Goal: Task Accomplishment & Management: Complete application form

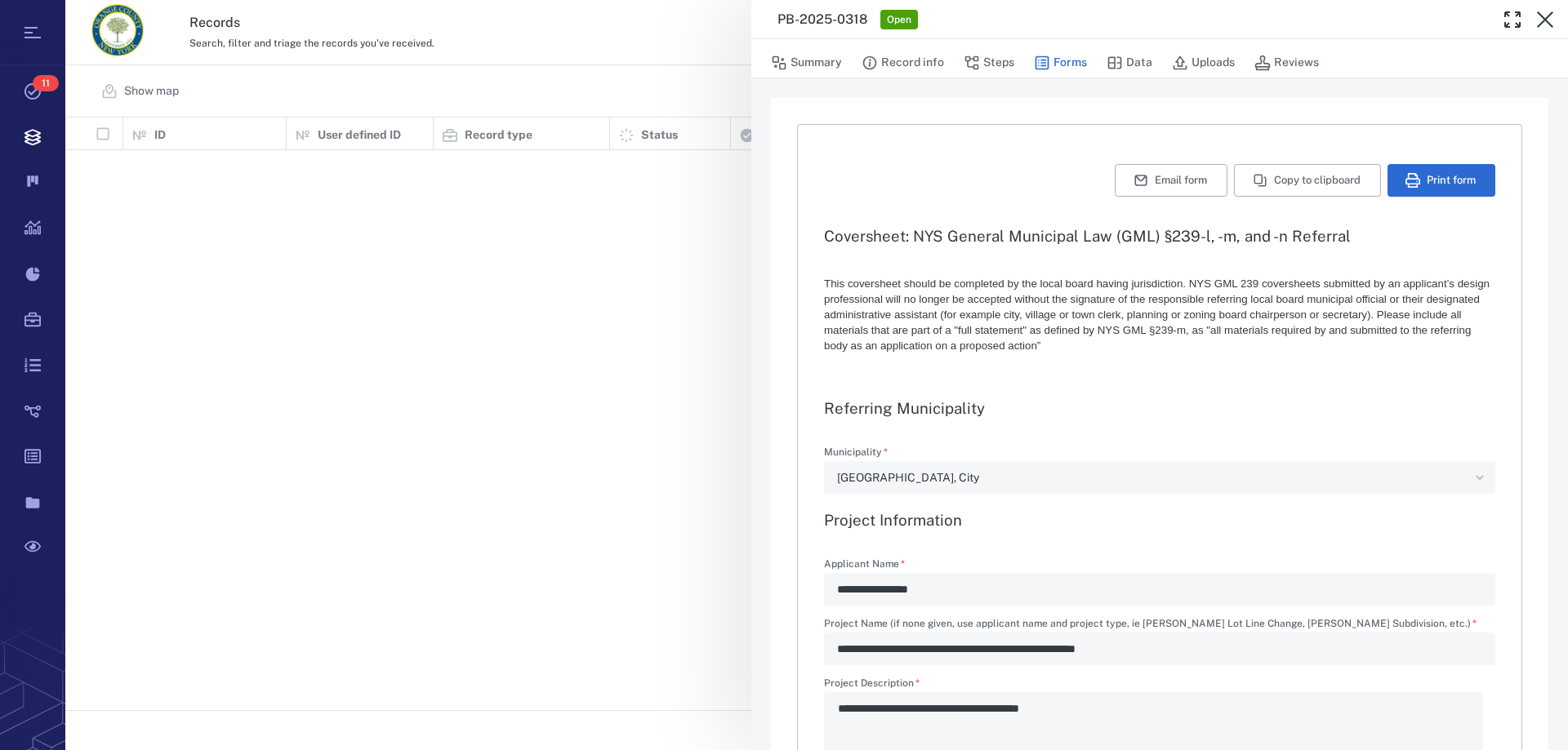
type textarea "*"
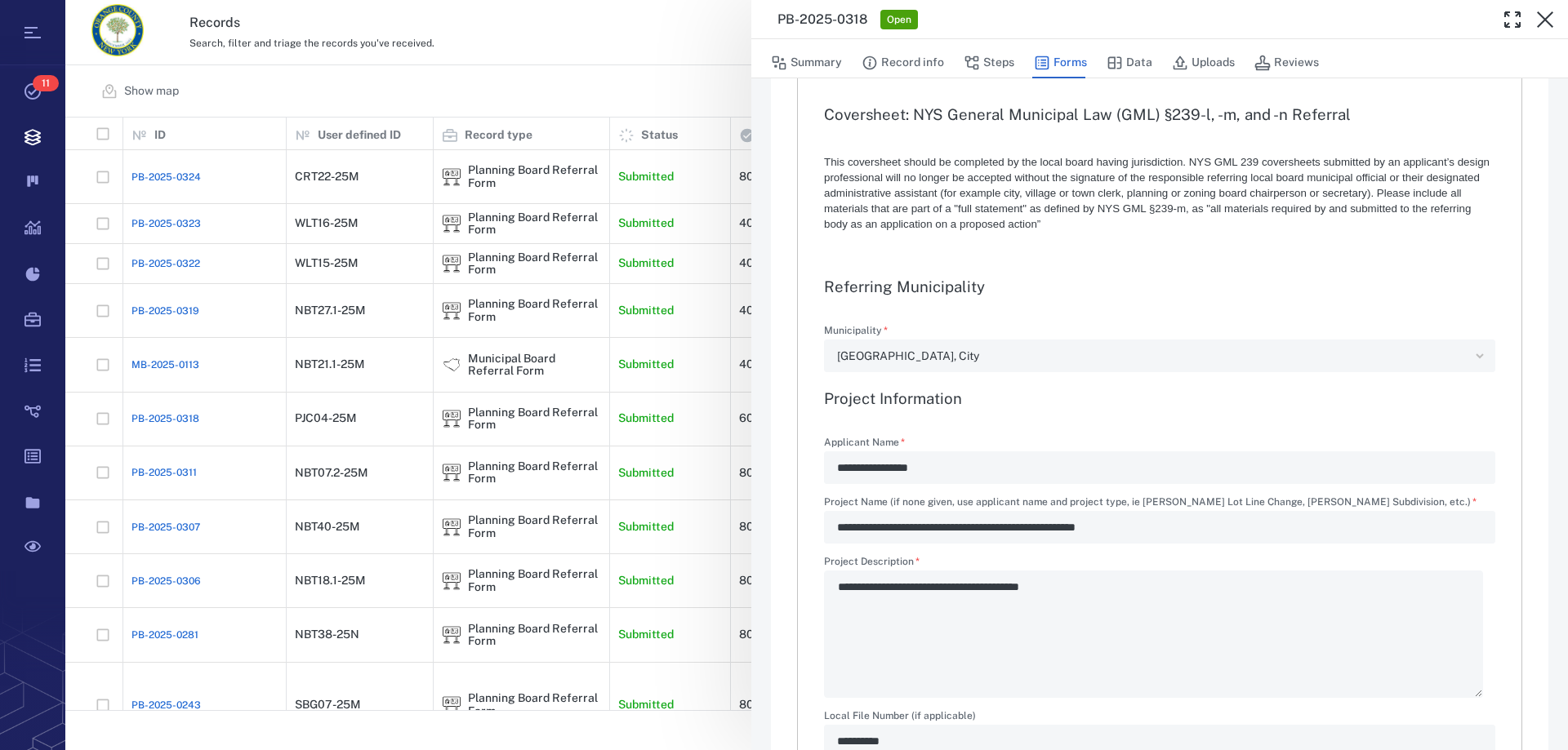
scroll to position [164, 0]
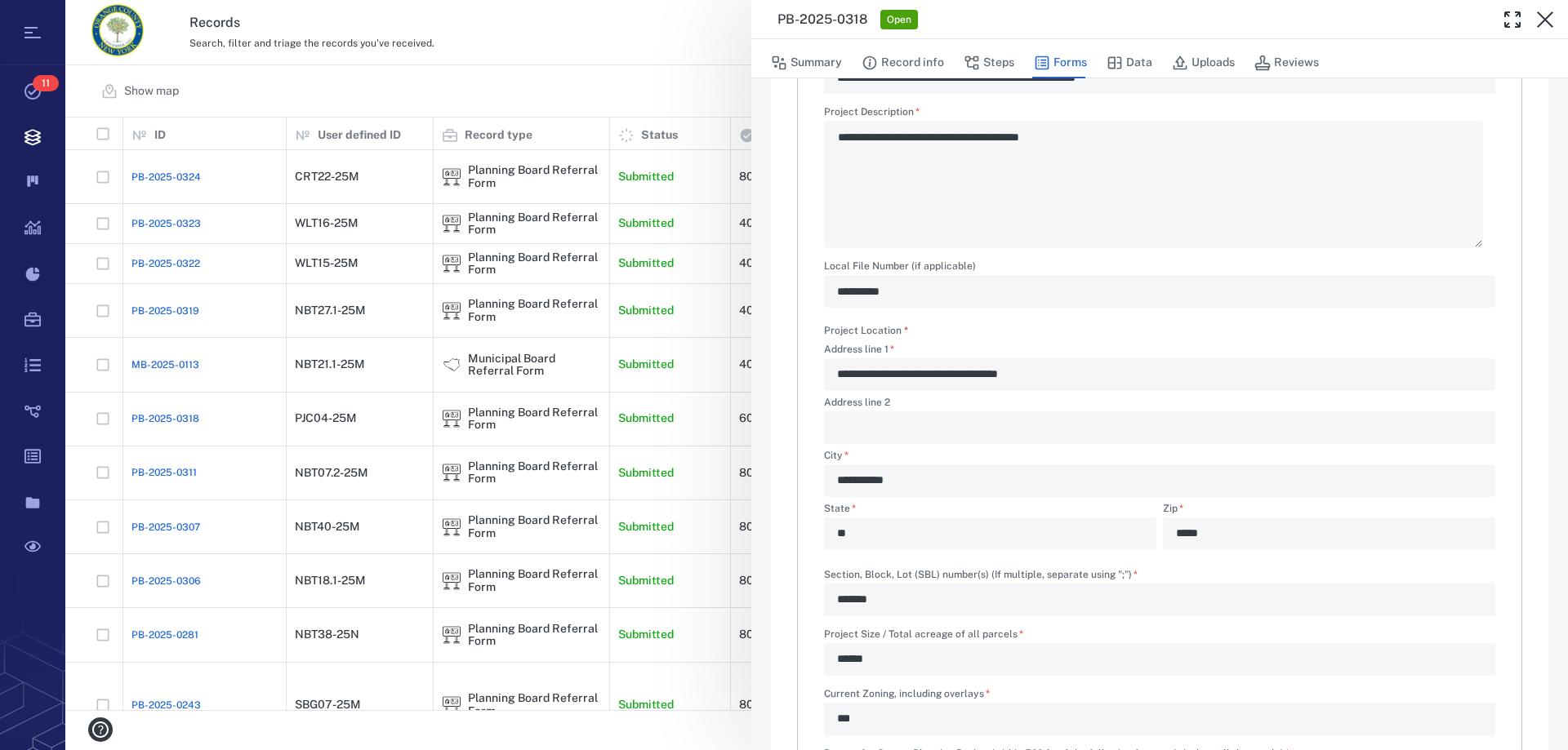
scroll to position [654, 0]
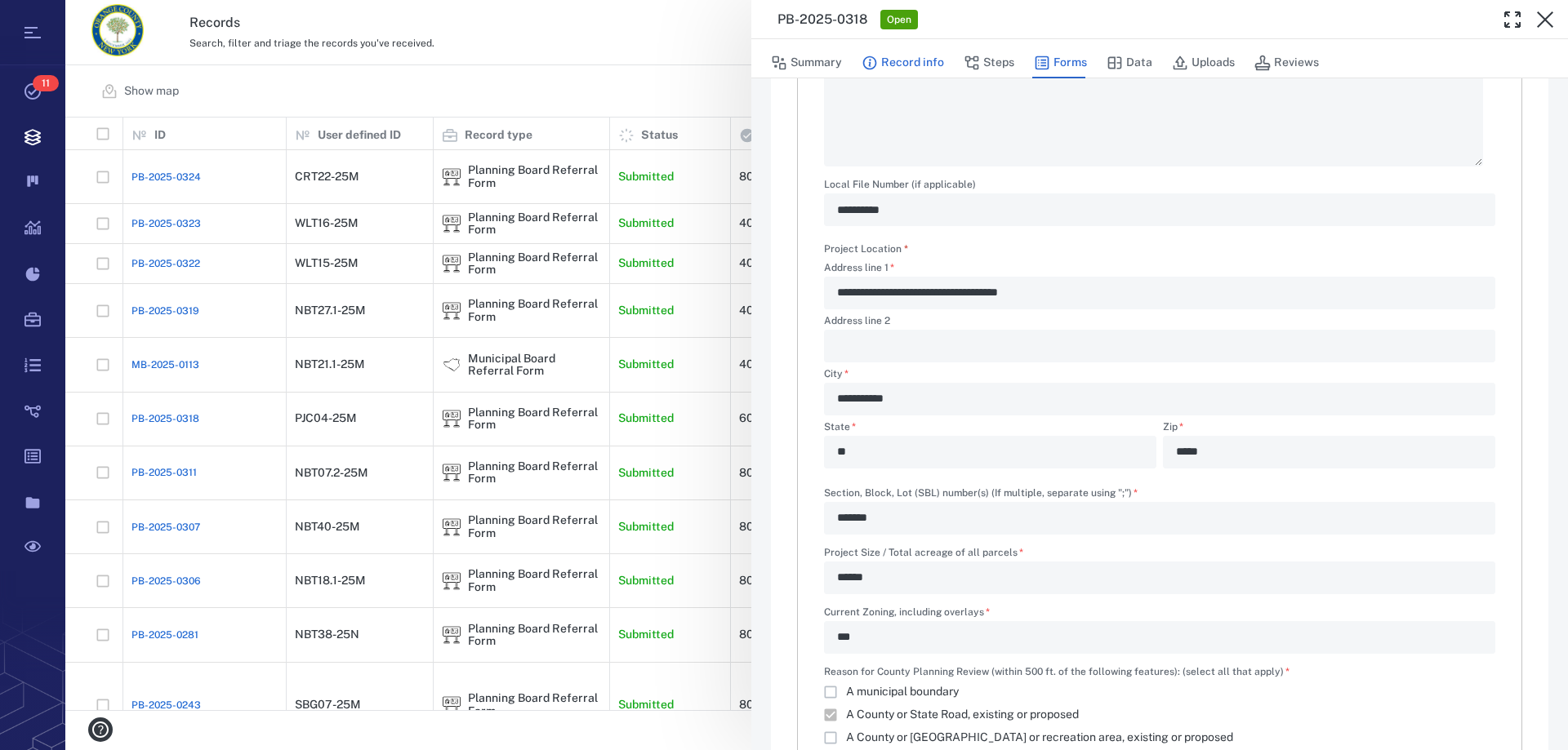
click at [895, 58] on button "Record info" at bounding box center [903, 63] width 83 height 31
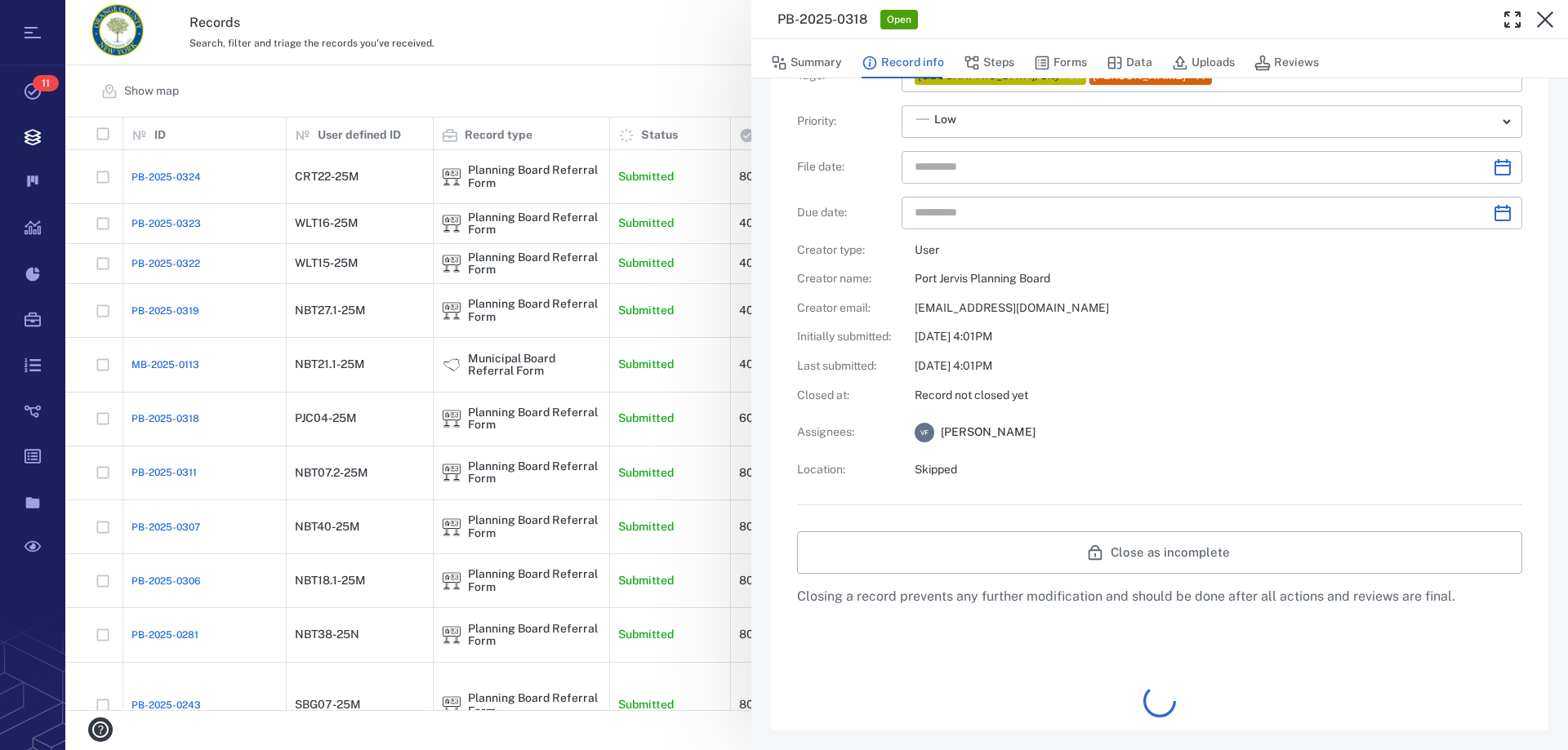
type input "**********"
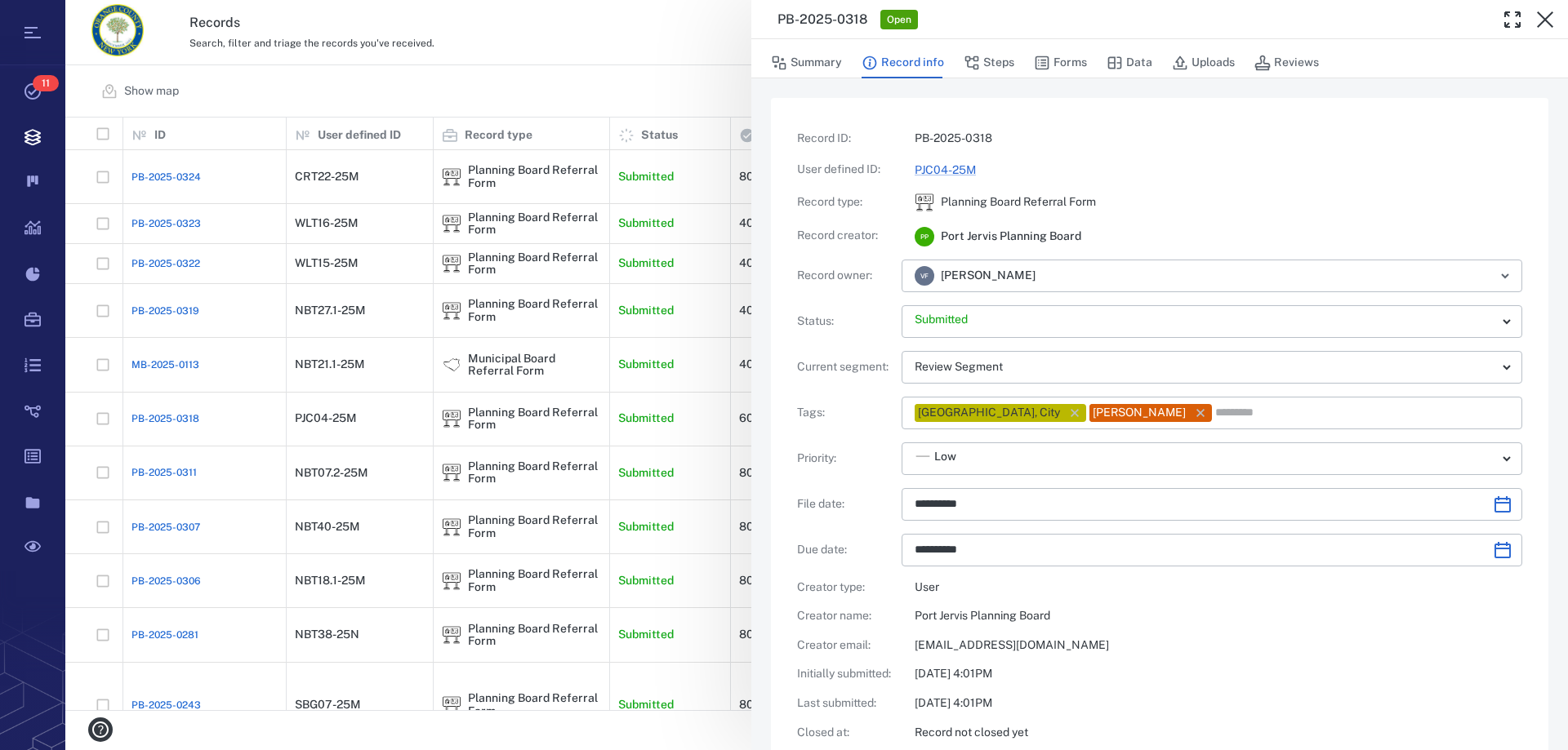
drag, startPoint x: 980, startPoint y: 61, endPoint x: 1203, endPoint y: 265, distance: 302.2
click at [980, 61] on button "Steps" at bounding box center [989, 63] width 51 height 31
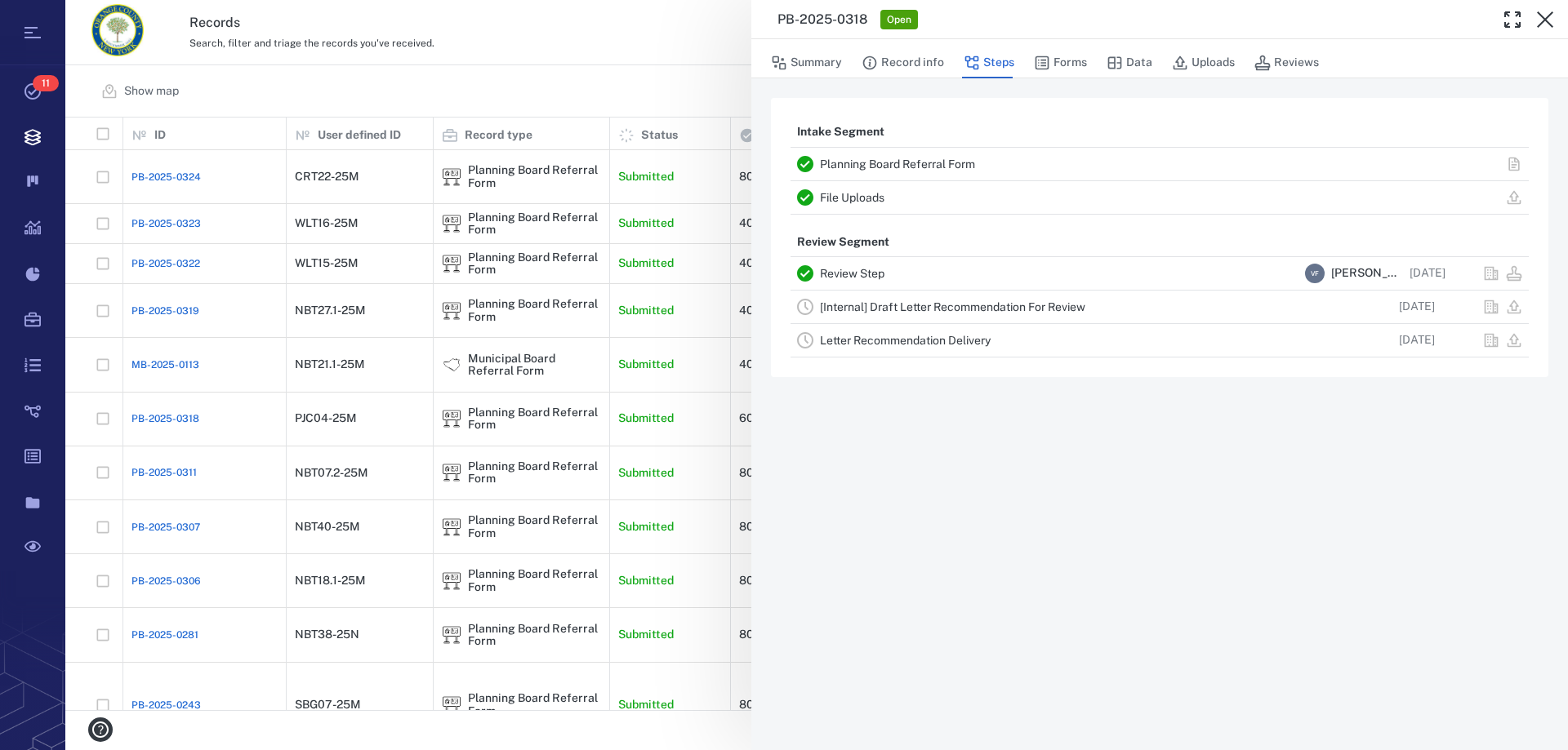
click at [1038, 303] on link "[Internal] Draft Letter Recommendation For Review" at bounding box center [952, 307] width 265 height 13
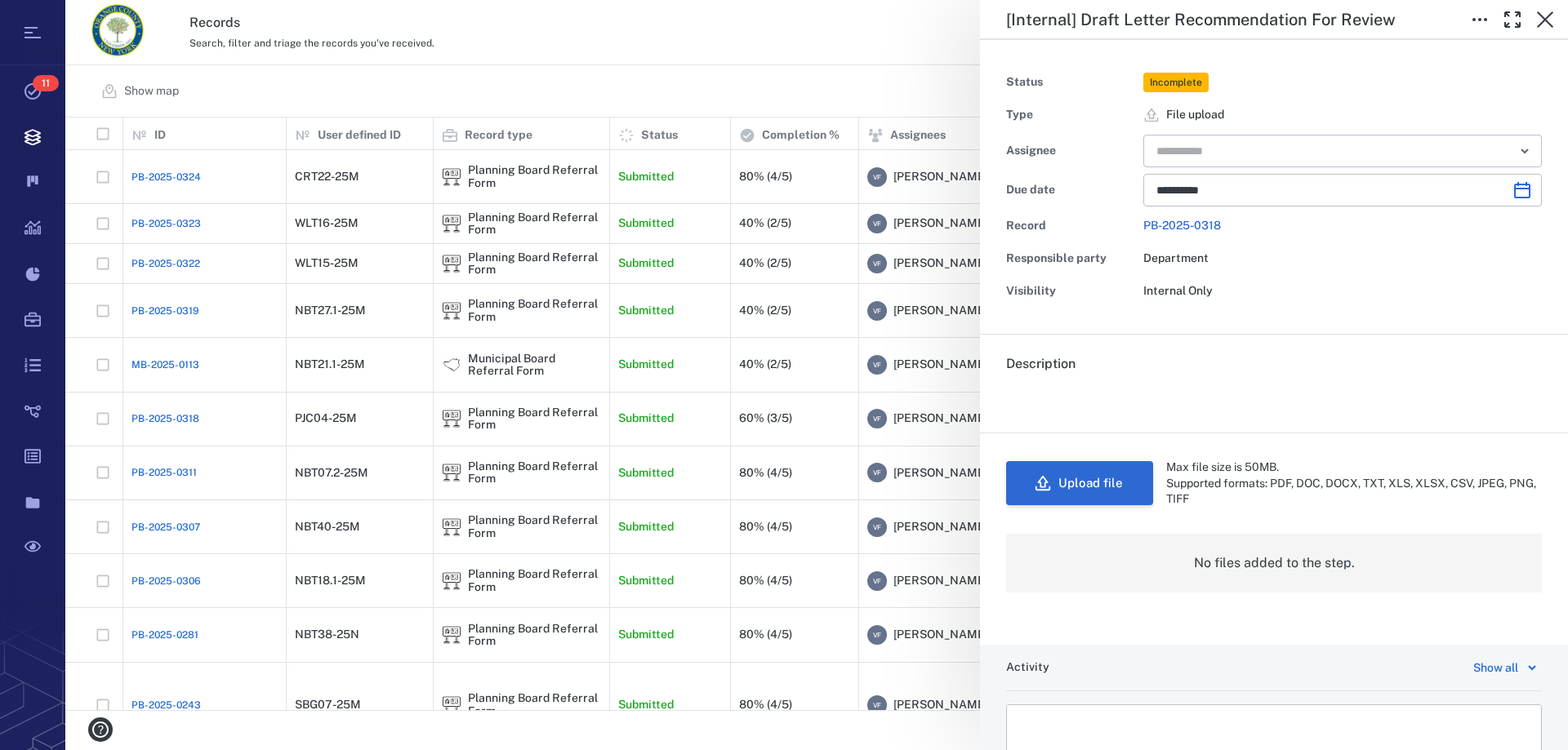
click at [1059, 489] on button "Upload file" at bounding box center [1079, 483] width 147 height 44
click at [1079, 477] on button "Upload file" at bounding box center [1079, 483] width 147 height 44
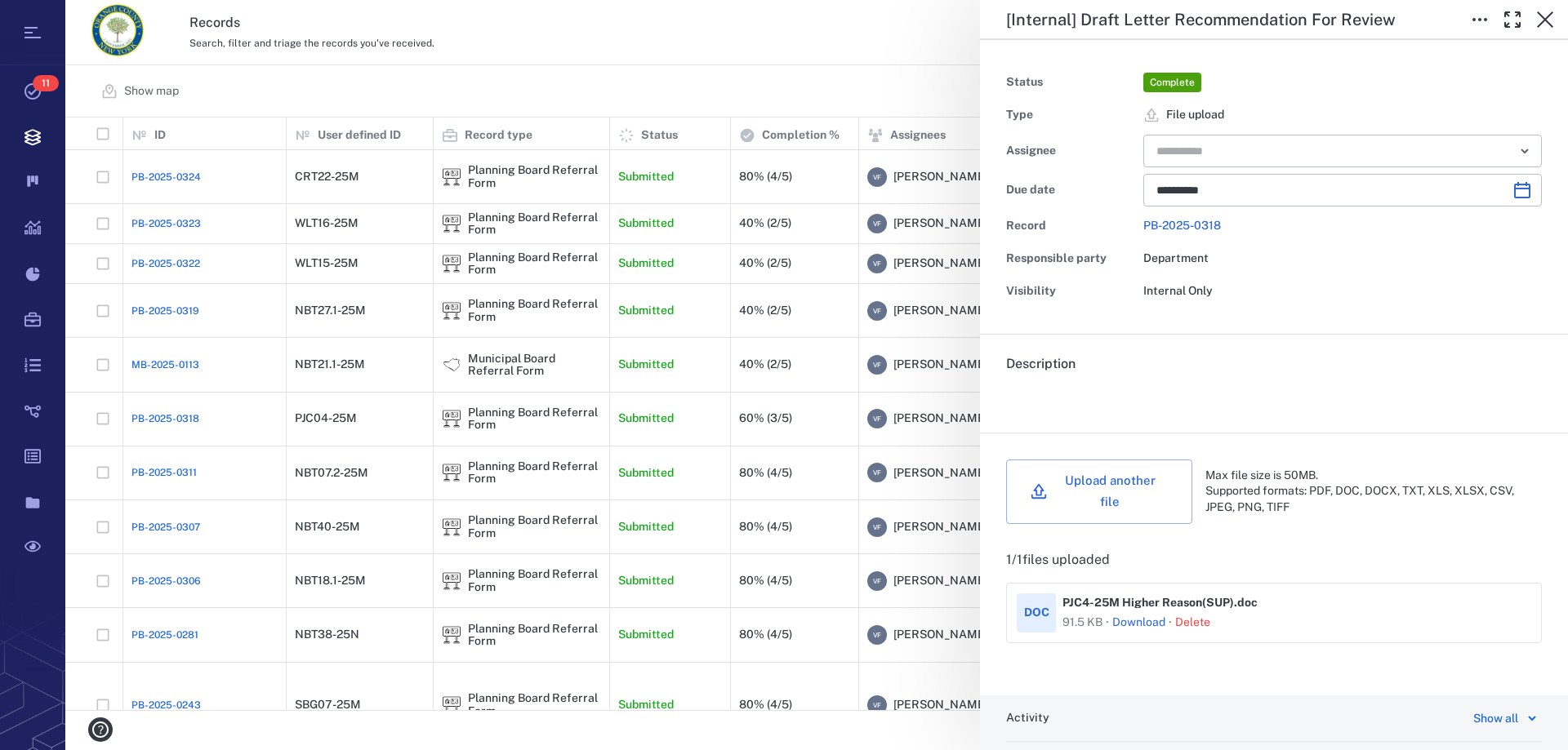
click at [1193, 615] on button "Delete" at bounding box center [1192, 622] width 35 height 17
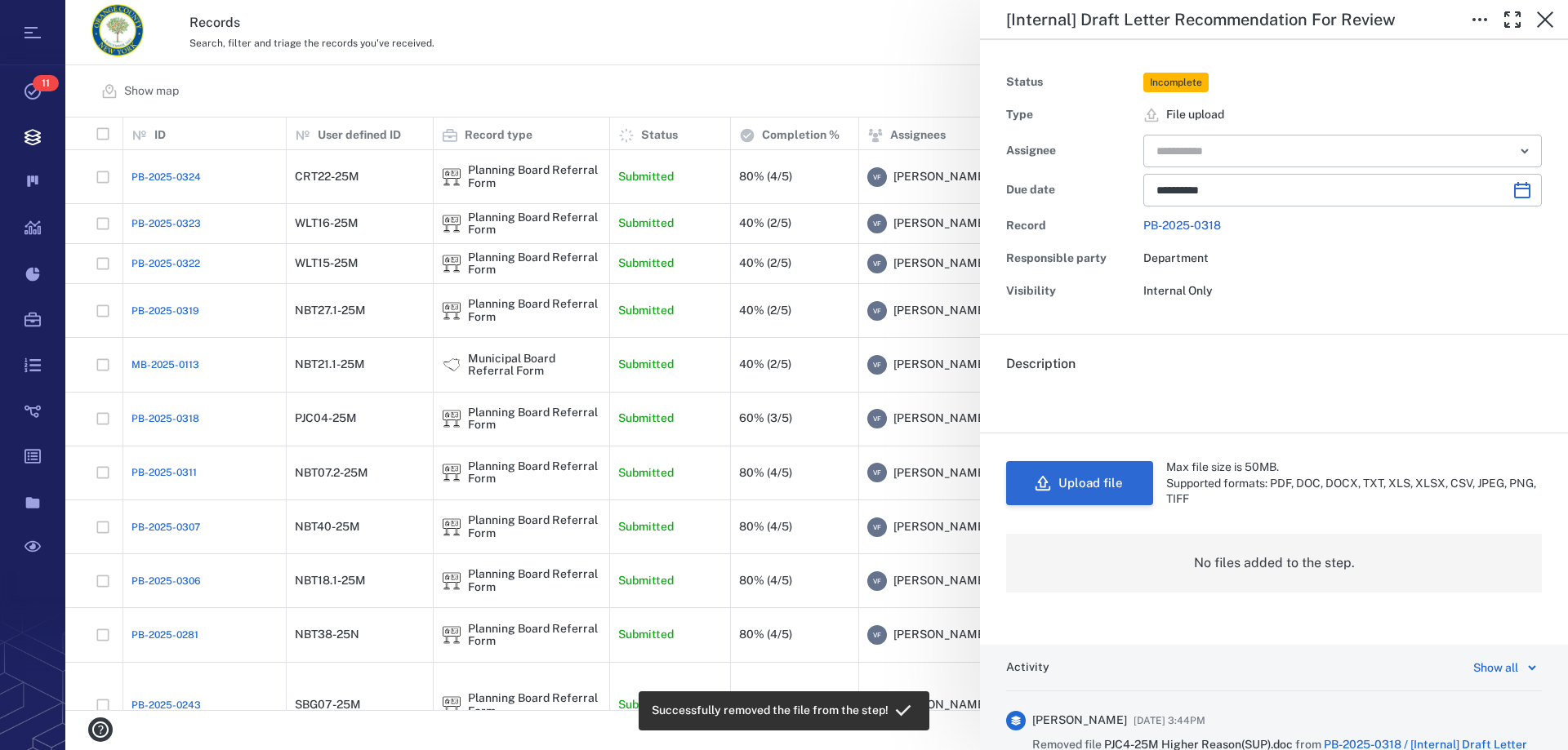
click at [1091, 483] on button "Upload file" at bounding box center [1079, 483] width 147 height 44
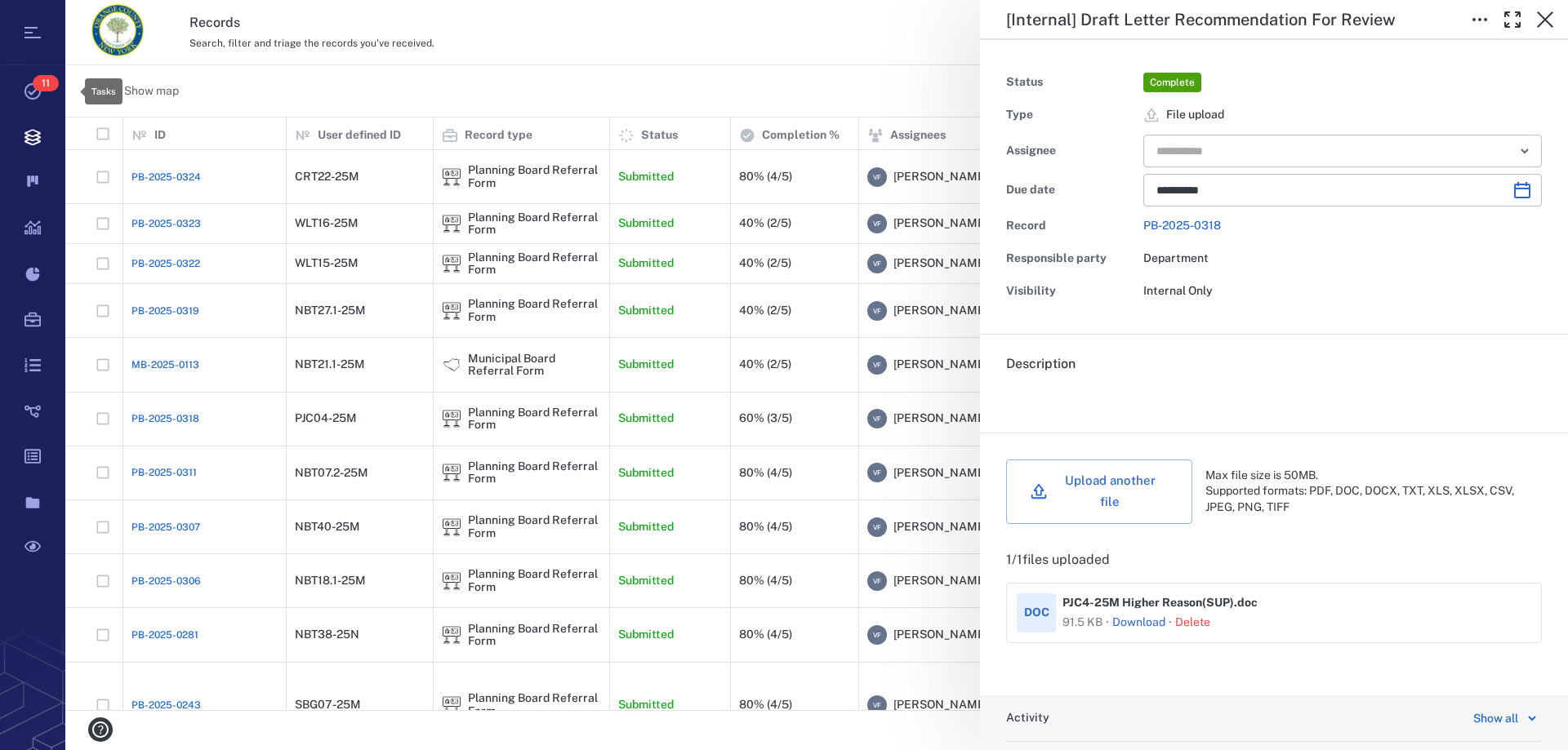
scroll to position [581, 1489]
click at [1541, 15] on icon "button" at bounding box center [1545, 19] width 17 height 17
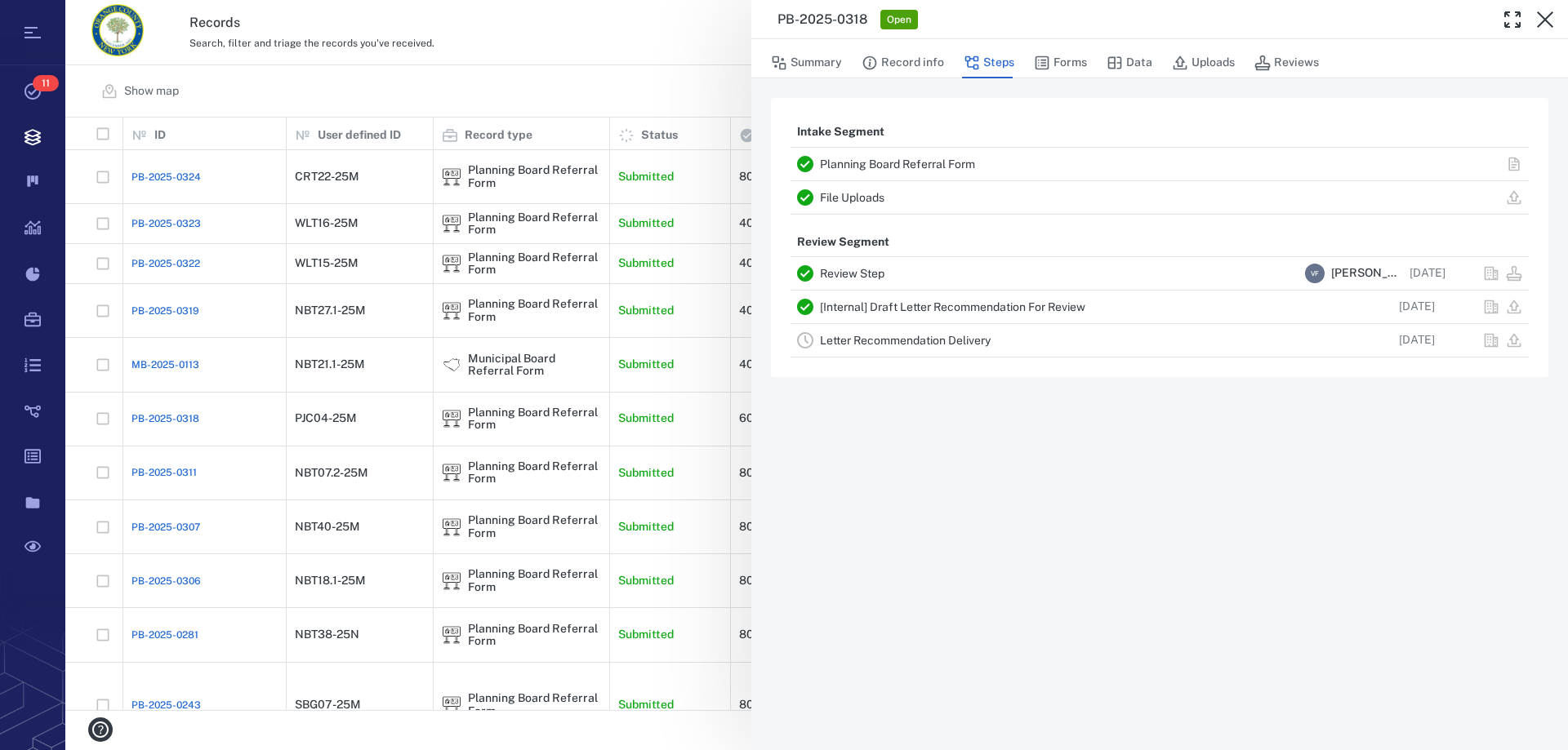
click at [741, 395] on div "PB-2025-0318 Open Summary Record info Steps Forms Data Uploads Reviews Intake S…" at bounding box center [816, 375] width 1503 height 750
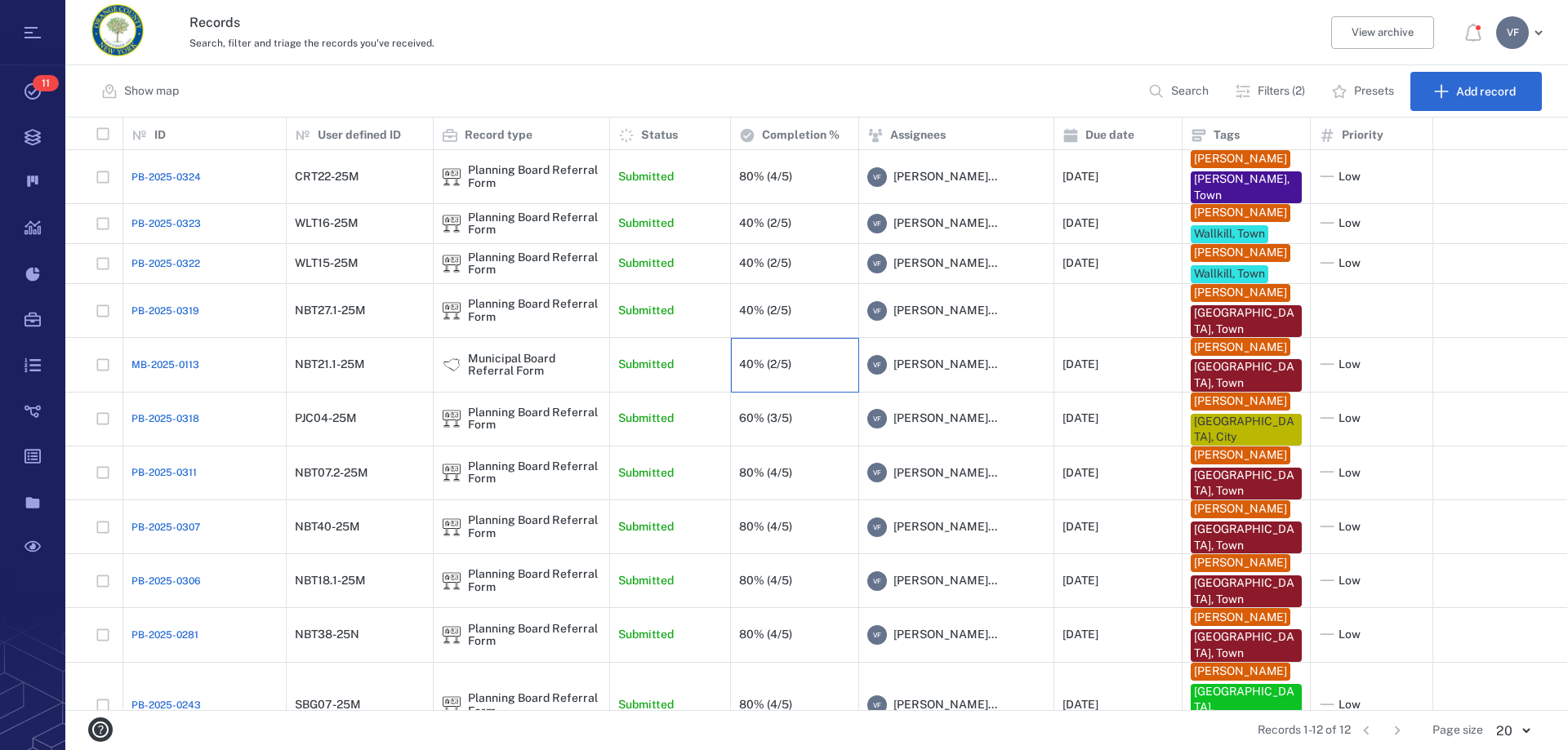
click at [811, 382] on div "40% (2/5)" at bounding box center [795, 365] width 111 height 33
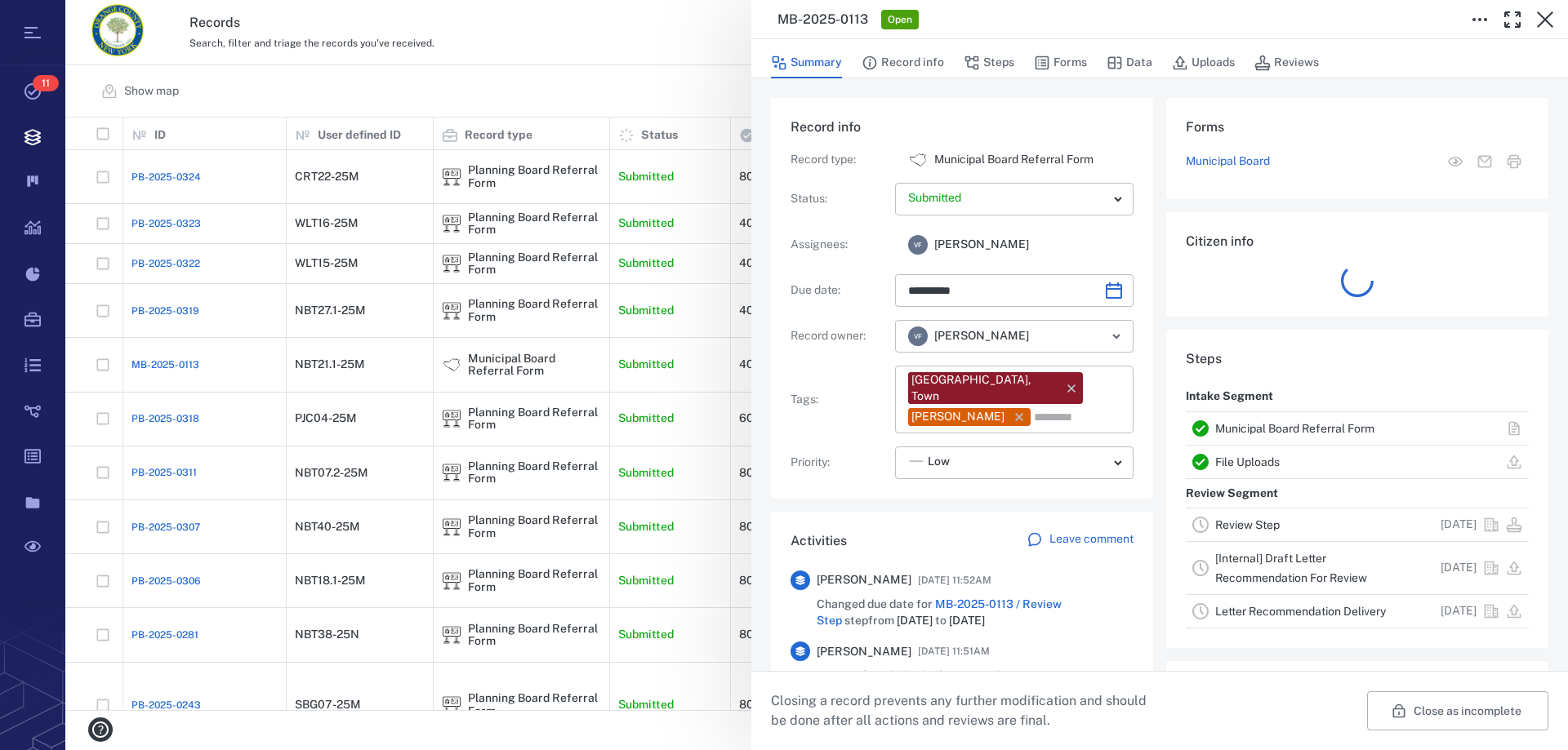
click at [1229, 528] on link "Review Step" at bounding box center [1248, 524] width 64 height 13
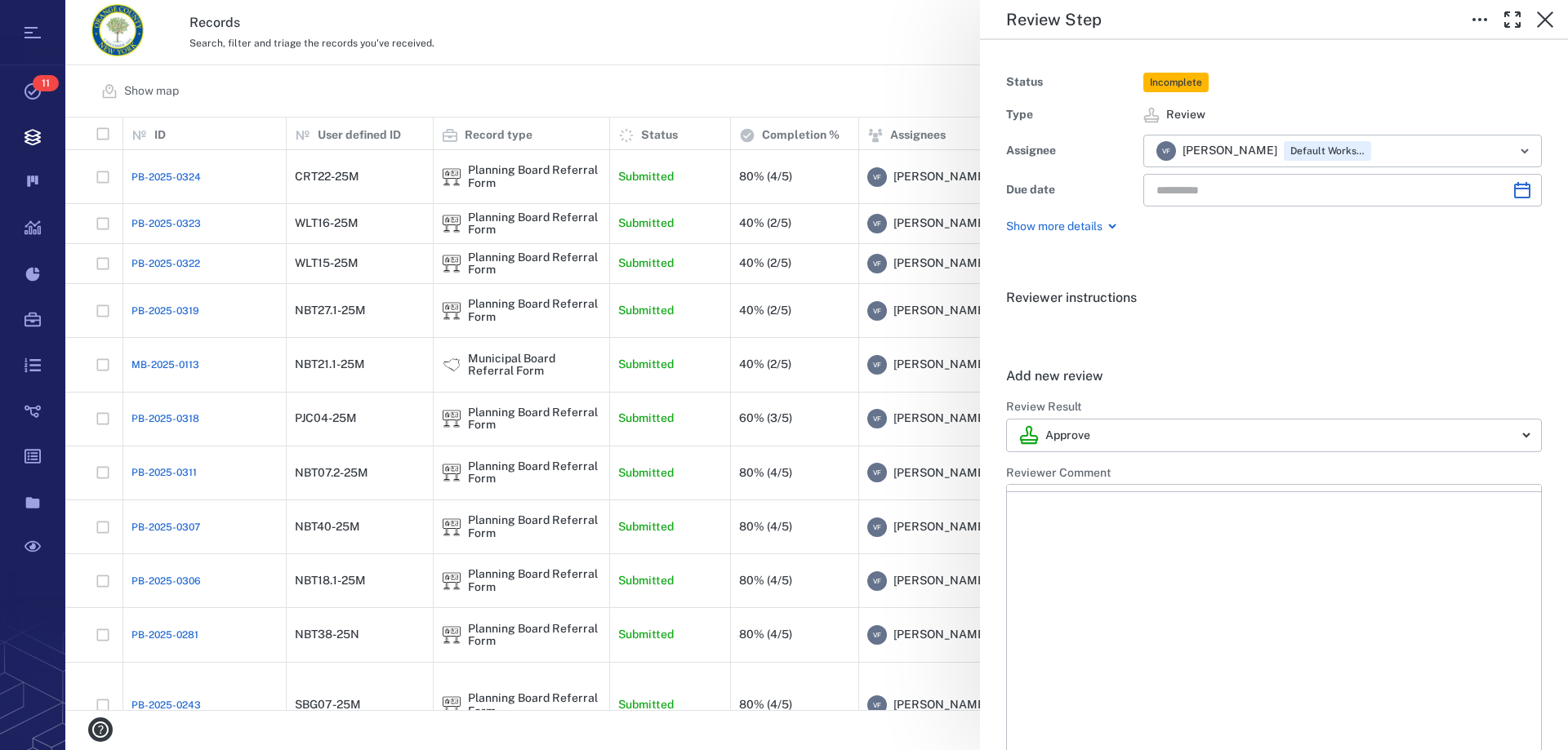
type input "**********"
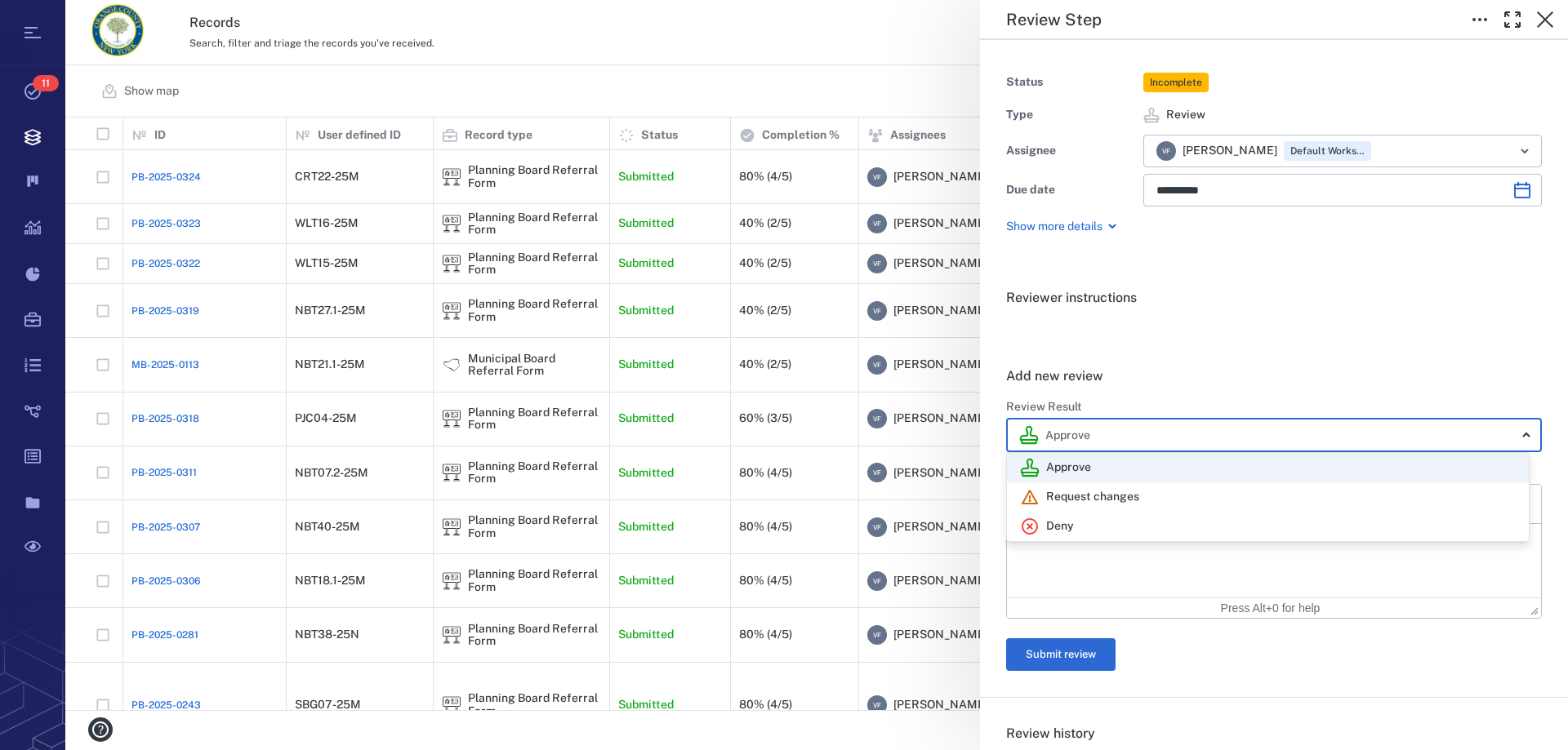
click at [1511, 430] on body "Tasks 11 Records Boards Dashboard Reports Record types Guide steps Rules Form b…" at bounding box center [784, 375] width 1568 height 750
click at [1511, 430] on div at bounding box center [784, 375] width 1568 height 750
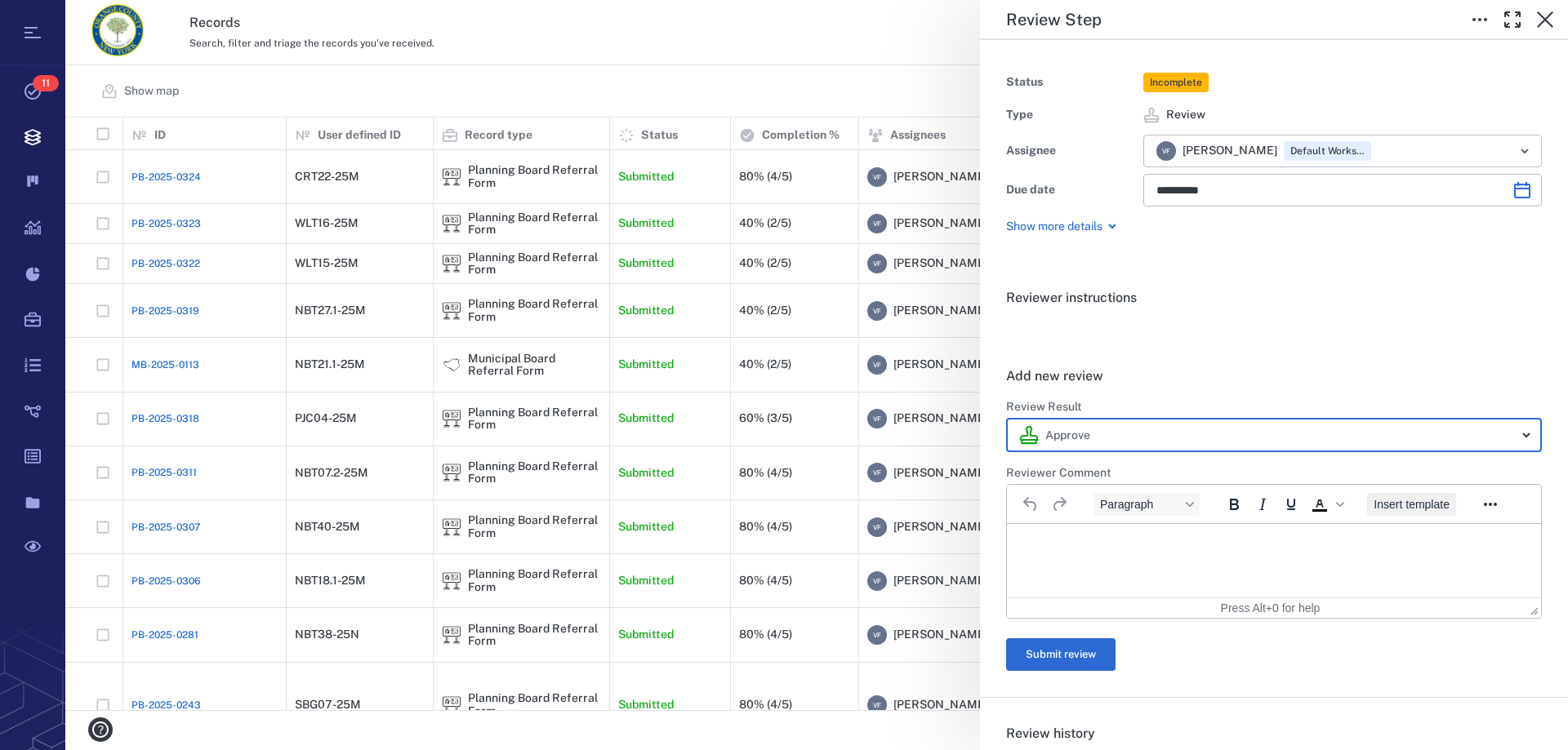
click at [1394, 513] on button "Insert template" at bounding box center [1410, 504] width 89 height 22
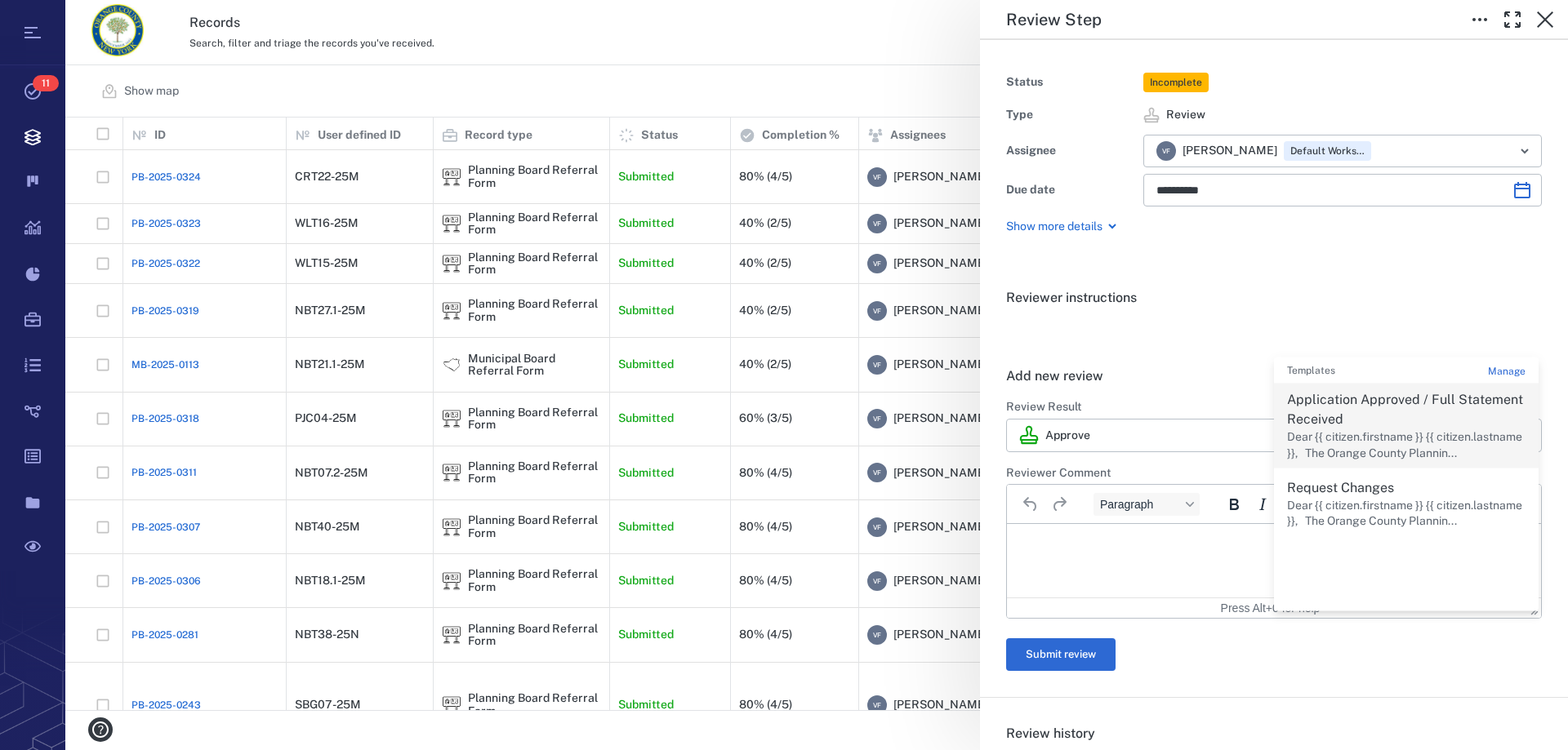
click at [1362, 401] on p "Application Approved / Full Statement Received" at bounding box center [1405, 410] width 239 height 39
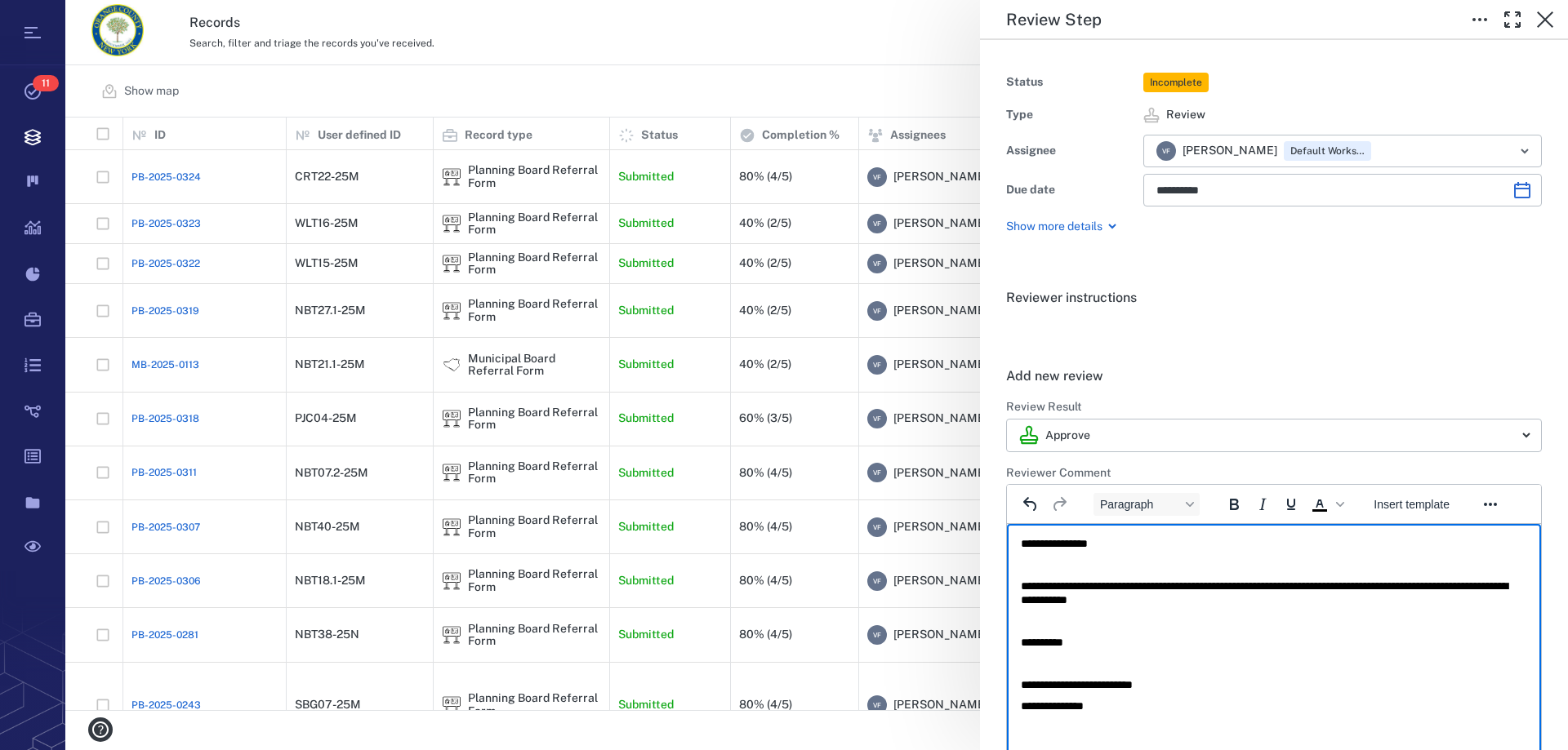
drag, startPoint x: 1140, startPoint y: 715, endPoint x: 1978, endPoint y: 1241, distance: 989.4
click at [1007, 715] on html "**********" at bounding box center [1274, 625] width 534 height 203
drag, startPoint x: 1119, startPoint y: 706, endPoint x: 957, endPoint y: 690, distance: 162.8
click at [1007, 690] on html "**********" at bounding box center [1274, 625] width 534 height 203
click at [1124, 709] on p "**********" at bounding box center [1267, 707] width 494 height 15
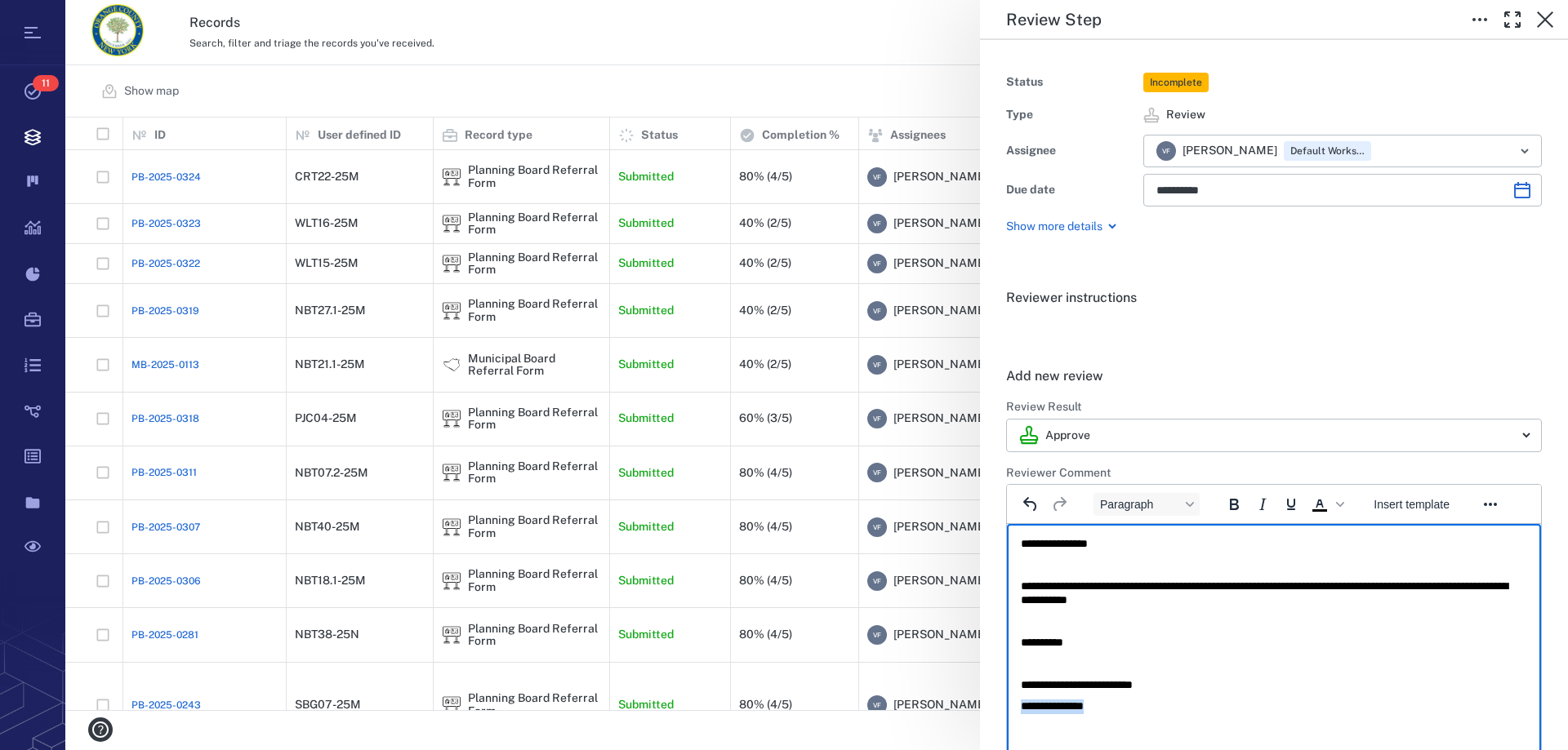
drag, startPoint x: 1131, startPoint y: 709, endPoint x: 981, endPoint y: 715, distance: 150.1
click at [1007, 715] on html "**********" at bounding box center [1274, 625] width 534 height 203
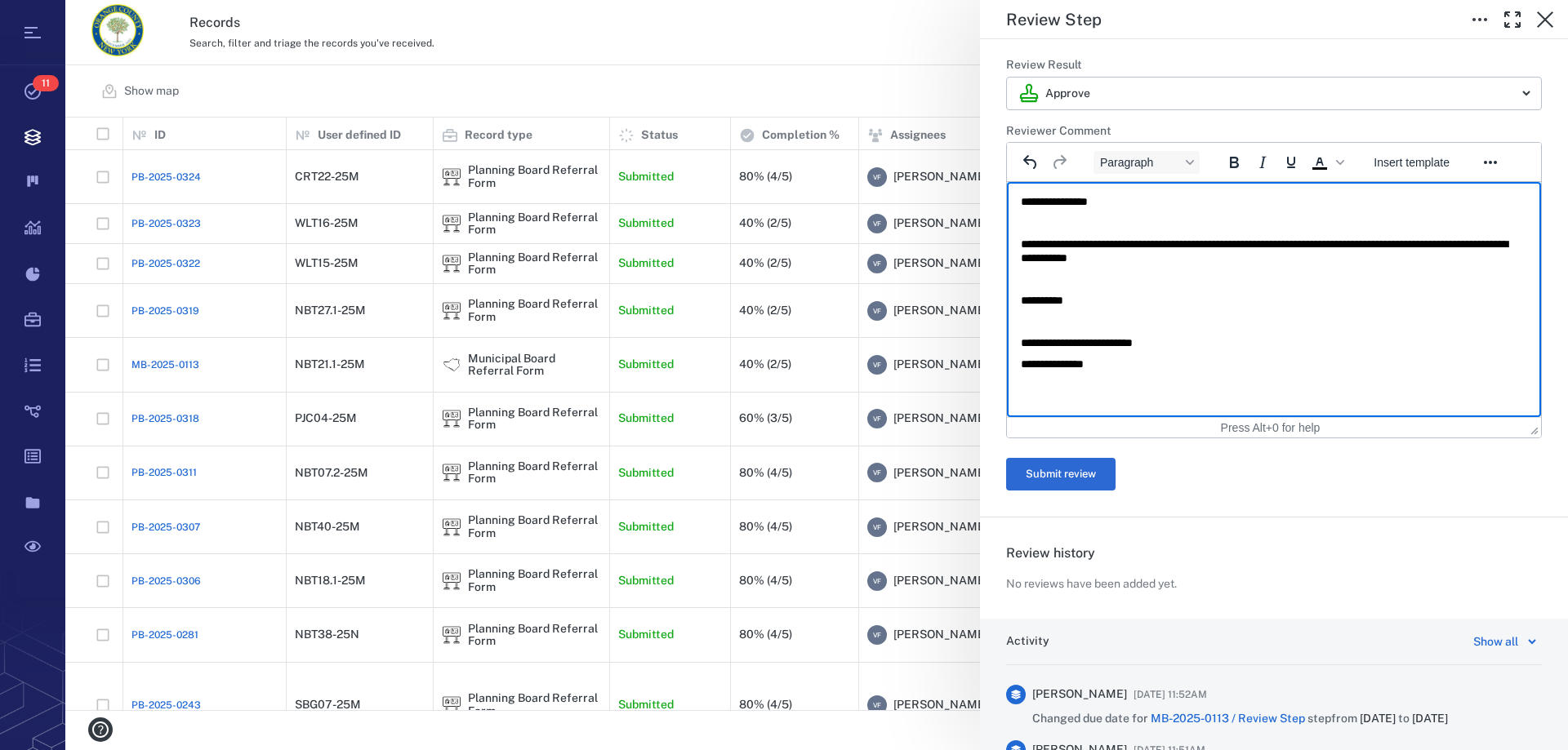
scroll to position [408, 0]
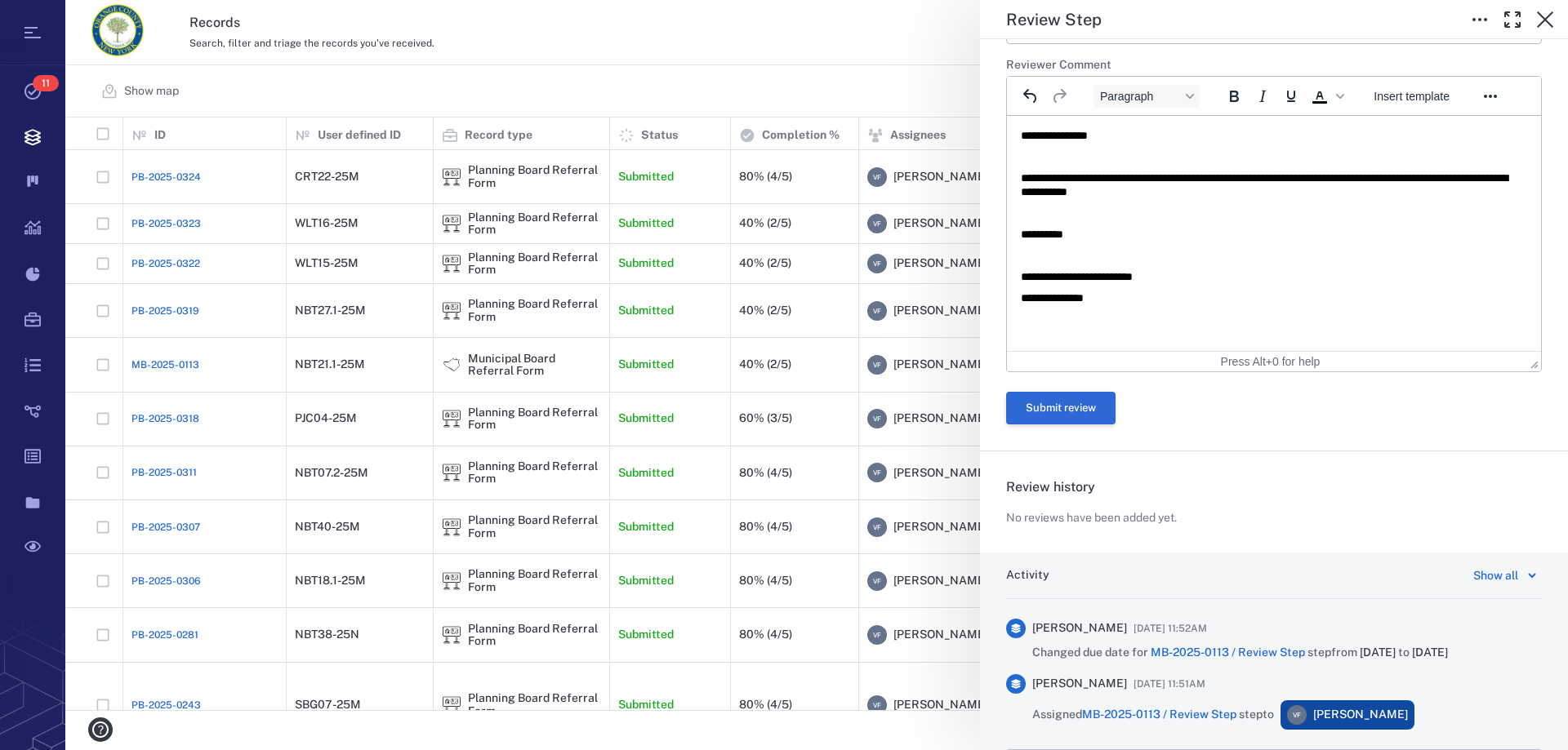
click at [1051, 416] on button "Submit review" at bounding box center [1061, 408] width 109 height 33
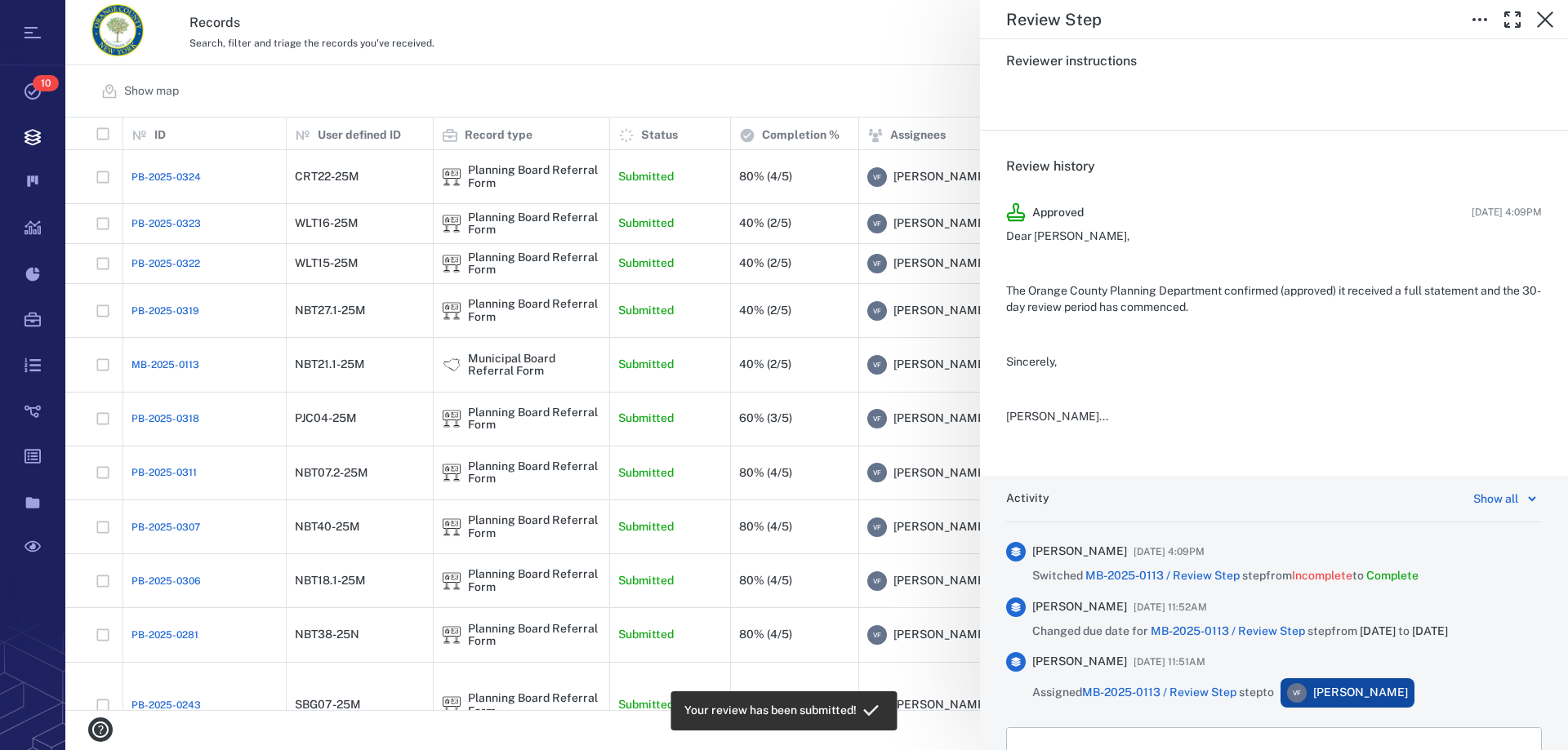
scroll to position [0, 0]
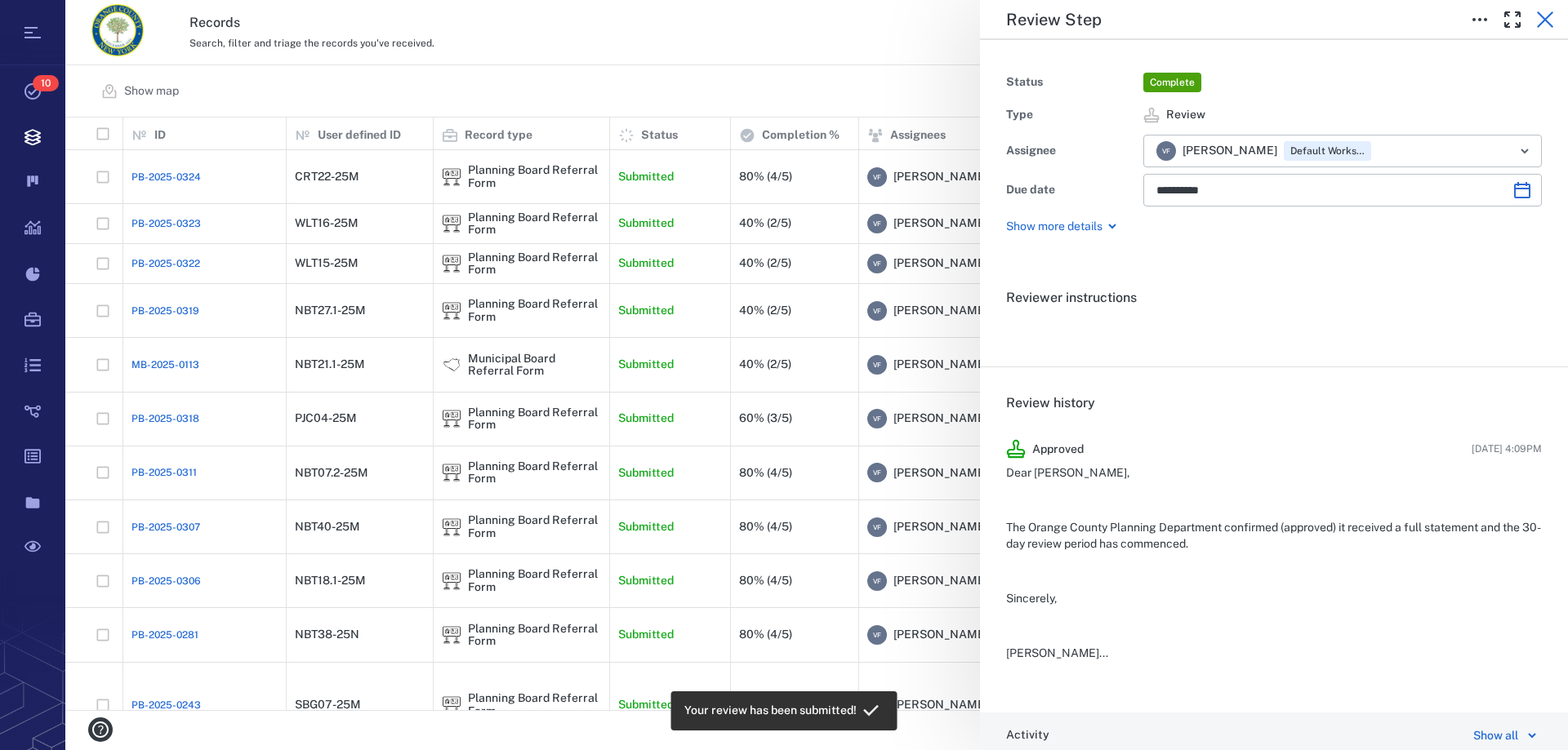
click at [1540, 21] on icon "button" at bounding box center [1545, 19] width 19 height 19
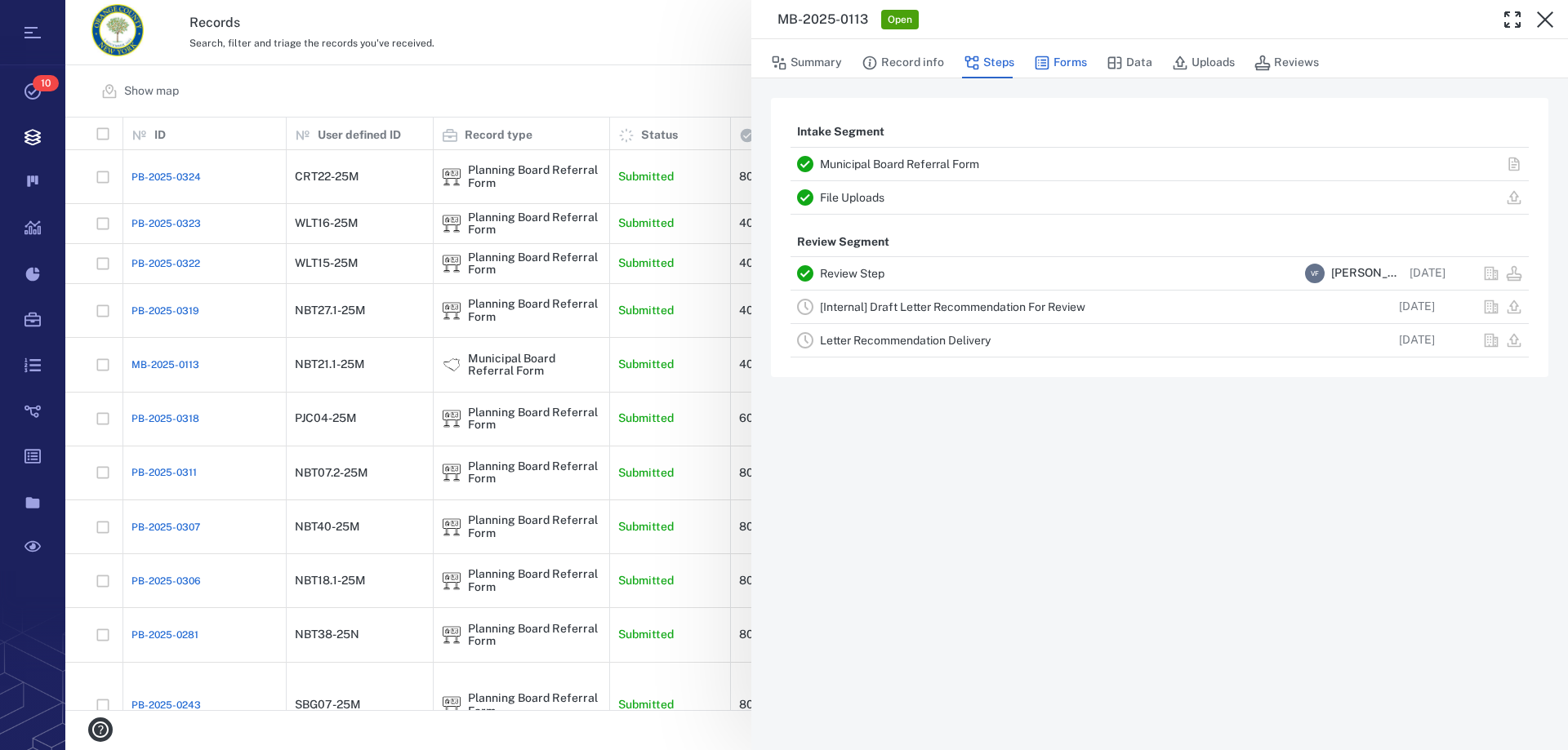
click at [1068, 58] on button "Forms" at bounding box center [1060, 63] width 53 height 31
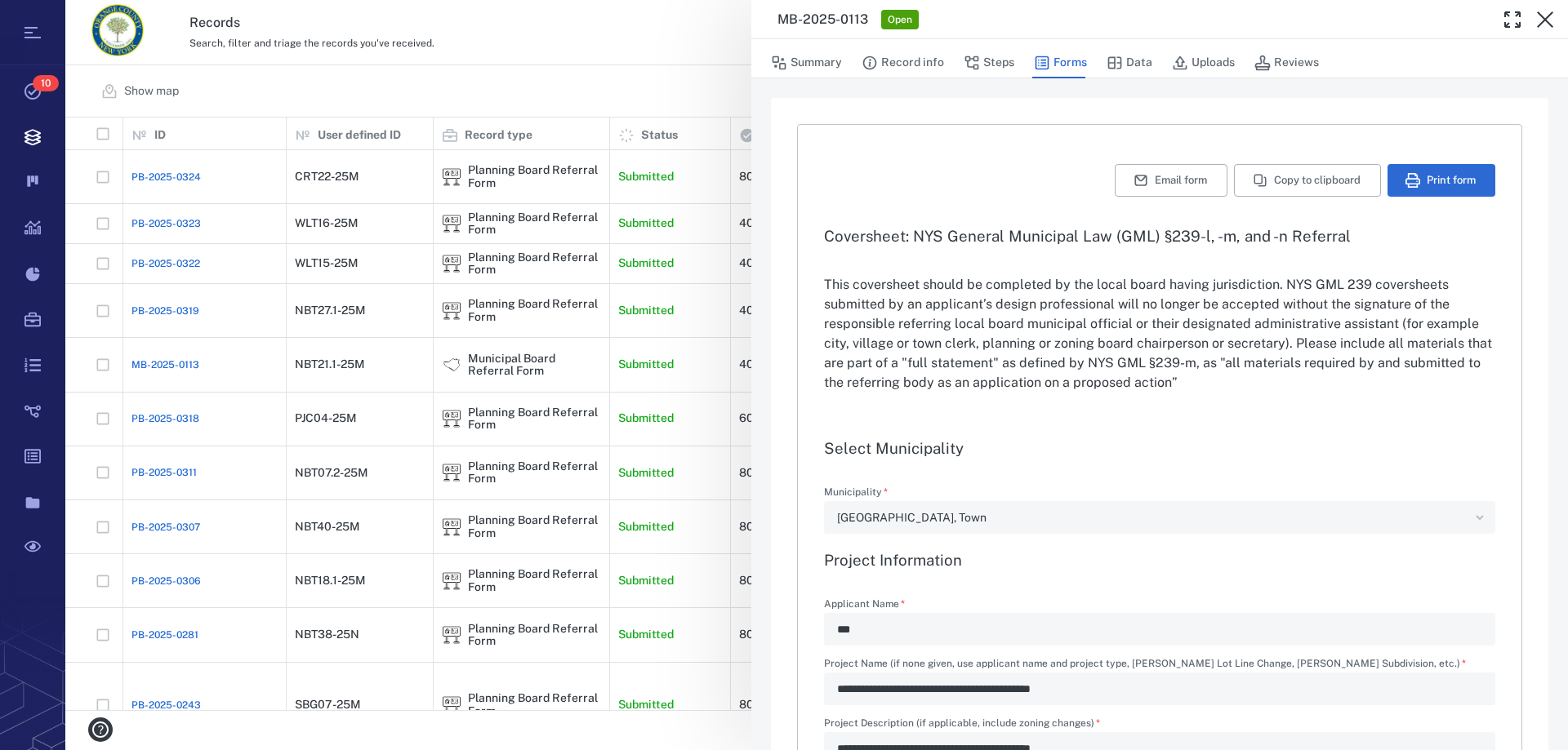
type input "**********"
type textarea "*"
click at [1200, 62] on button "Uploads" at bounding box center [1203, 63] width 63 height 31
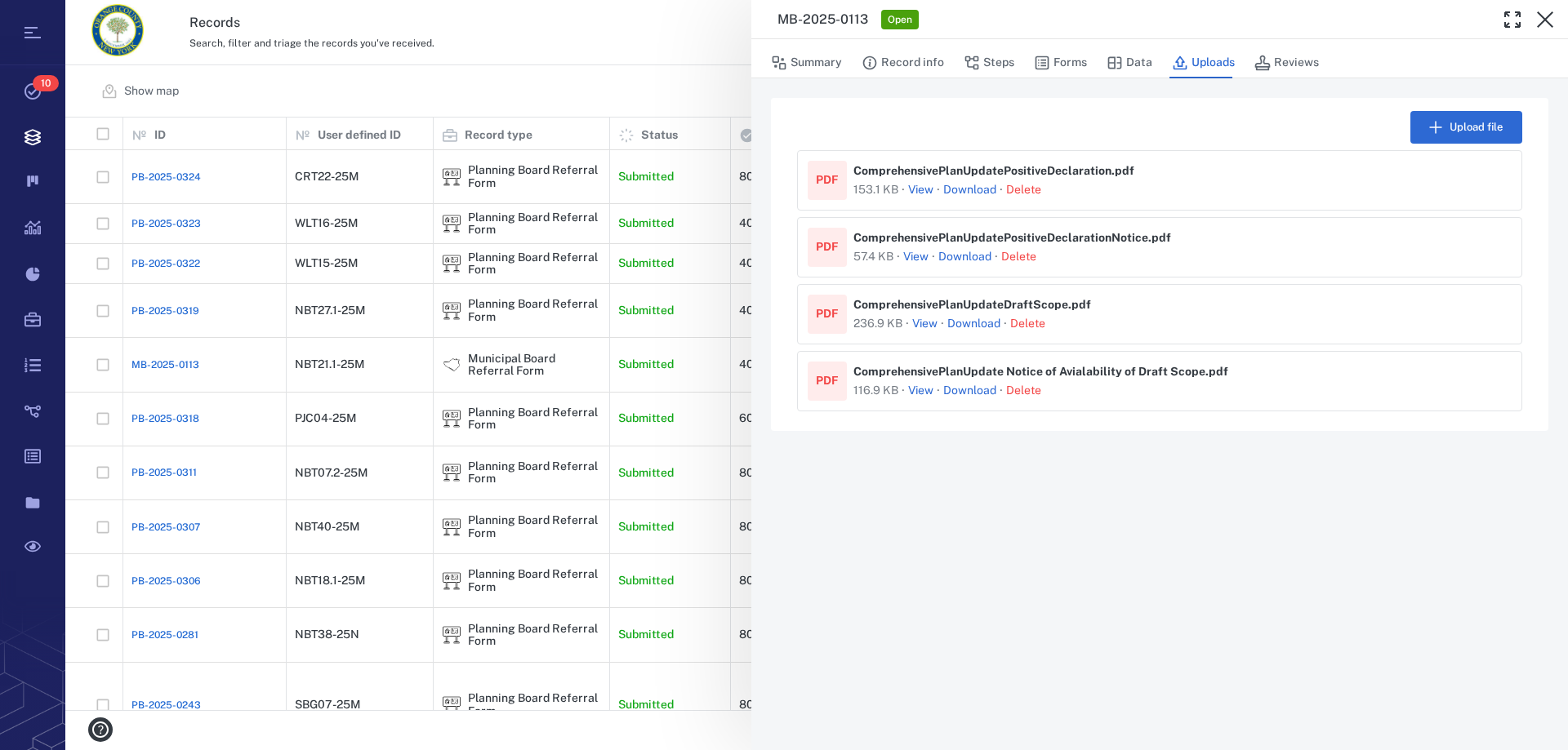
click at [925, 323] on button "View" at bounding box center [925, 323] width 25 height 17
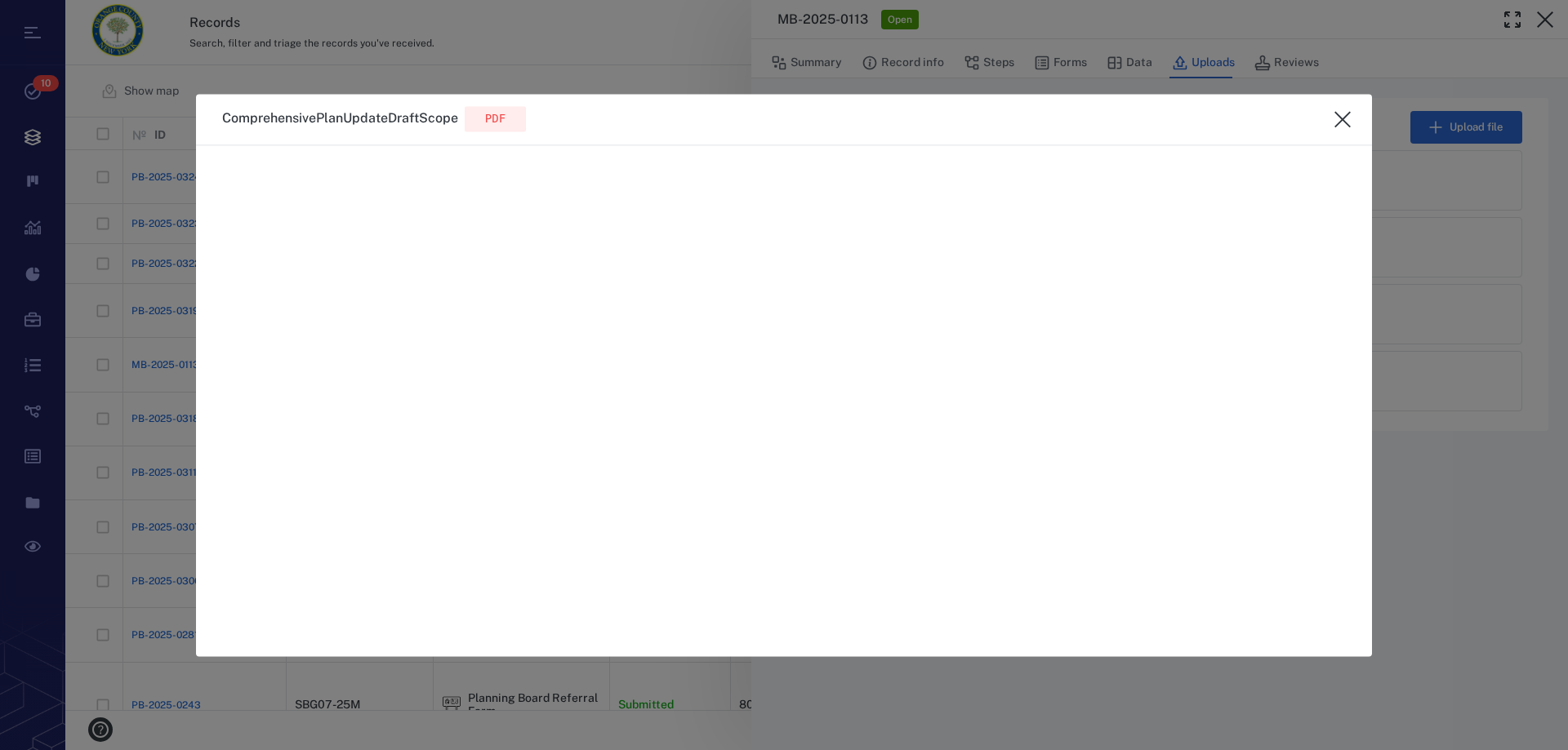
click at [1344, 113] on icon "close" at bounding box center [1342, 119] width 19 height 19
